Goal: Navigation & Orientation: Find specific page/section

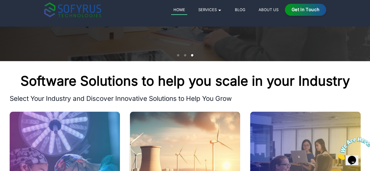
scroll to position [100, 0]
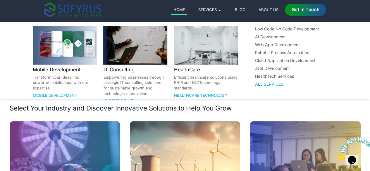
click at [224, 10] on link "Services 🞃" at bounding box center [210, 9] width 28 height 7
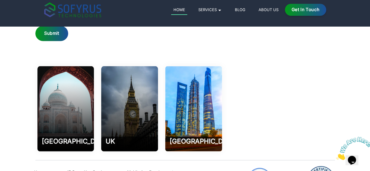
scroll to position [2712, 0]
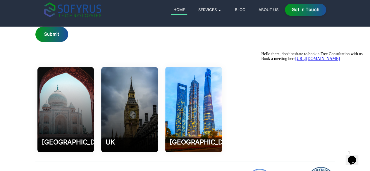
click at [281, 9] on link "About Us" at bounding box center [269, 9] width 24 height 7
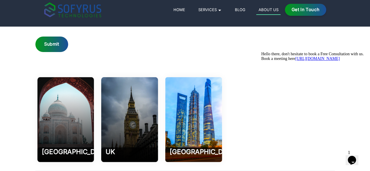
scroll to position [840, 0]
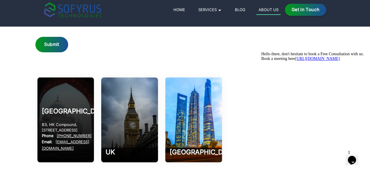
click at [94, 78] on div "India B3, HK Compound, [GEOGRAPHIC_DATA] 202002 Phone [PHONE_NUMBER] Email: [EM…" at bounding box center [65, 120] width 57 height 85
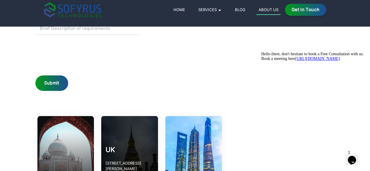
scroll to position [789, 0]
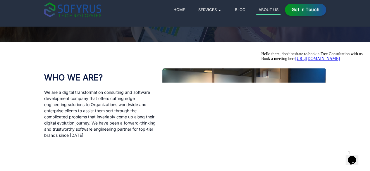
scroll to position [0, 0]
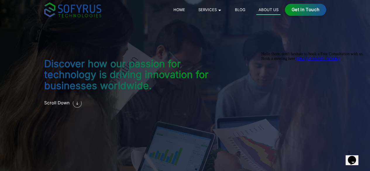
scroll to position [2712, 0]
